Goal: Transaction & Acquisition: Purchase product/service

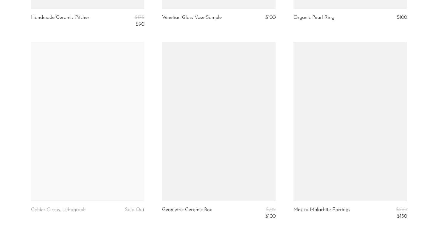
scroll to position [2229, 0]
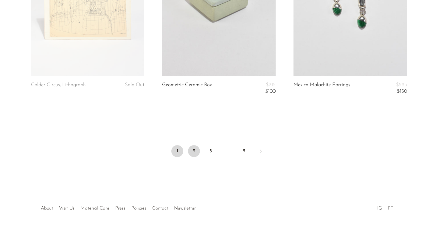
click at [192, 153] on link "2" at bounding box center [194, 151] width 12 height 12
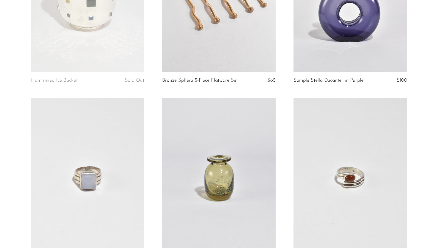
scroll to position [453, 0]
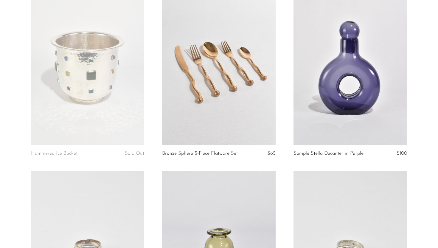
click at [141, 93] on link at bounding box center [88, 65] width 114 height 159
